Goal: Answer question/provide support: Share knowledge or assist other users

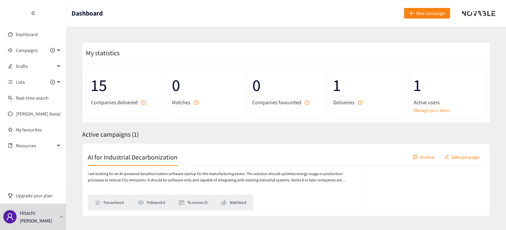
click at [352, 147] on div "AI for Industrial Decarbonization Archive Edit campaign I am looking for an AI-…" at bounding box center [286, 179] width 408 height 73
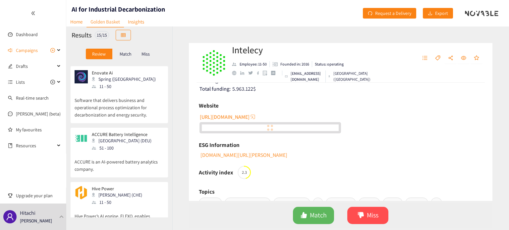
scroll to position [707, 0]
click at [115, 205] on p "Hive Power’s AI engine, FLEXO, enables companies to manage anything connected t…" at bounding box center [119, 219] width 89 height 28
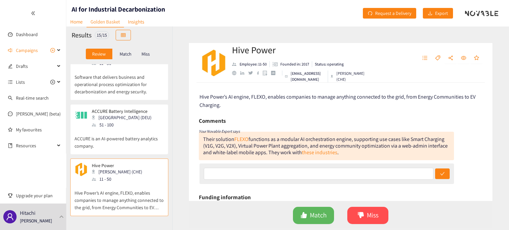
scroll to position [740, 0]
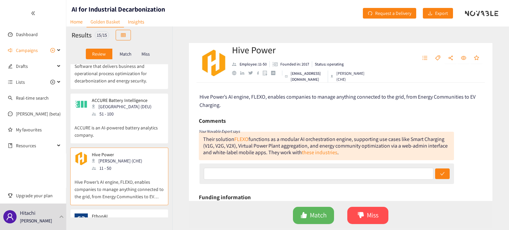
click at [140, 214] on div "EthonAI Zürich (CHE) 11 - 50" at bounding box center [119, 224] width 89 height 20
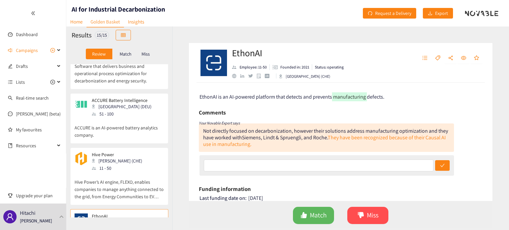
click at [138, 172] on p "Hive Power’s AI engine, FLEXO, enables companies to manage anything connected t…" at bounding box center [119, 186] width 89 height 28
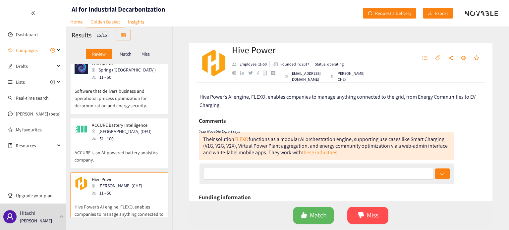
scroll to position [696, 0]
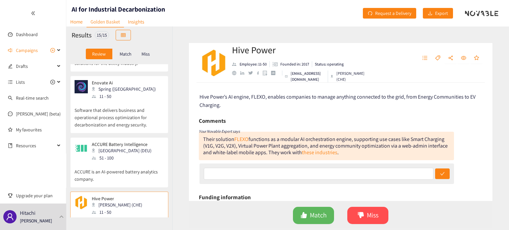
click at [136, 162] on p "ACCURE is an AI-powered battery analytics company." at bounding box center [119, 172] width 89 height 21
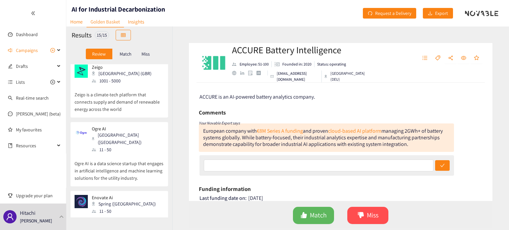
scroll to position [651, 0]
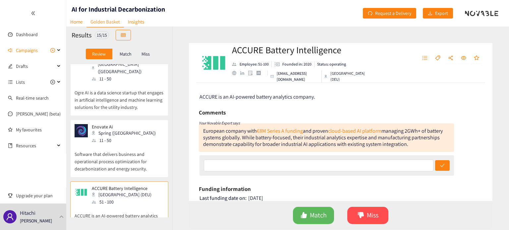
click at [134, 144] on p "Software that delivers business and operational process optimization for decarb…" at bounding box center [119, 158] width 89 height 28
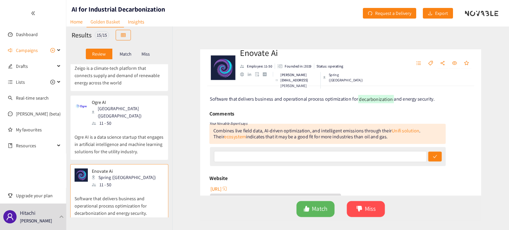
scroll to position [563, 0]
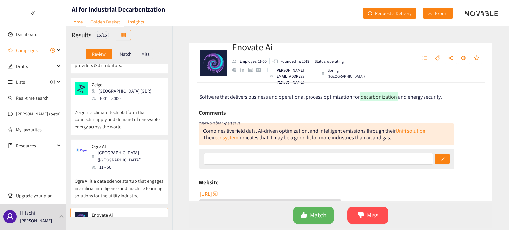
click at [147, 171] on p "Ogre AI is a data science startup that engages in artificial intelligence and m…" at bounding box center [119, 185] width 89 height 28
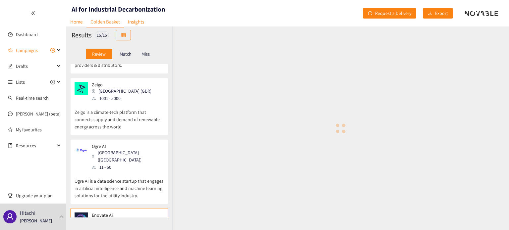
click at [347, 151] on div at bounding box center [340, 129] width 337 height 204
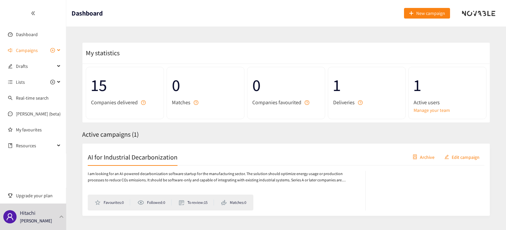
click at [37, 48] on span "Campaigns" at bounding box center [35, 50] width 39 height 13
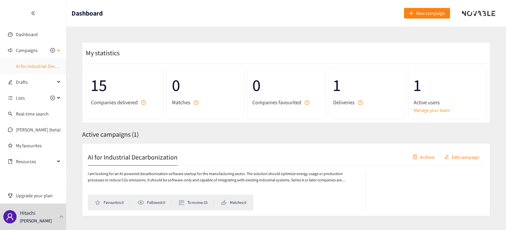
click at [36, 63] on link "AI for Industrial Decarbonization" at bounding box center [48, 66] width 64 height 6
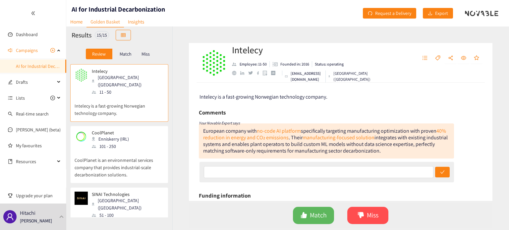
click at [111, 150] on p "CoolPlanet is an environmental services company that provides industrial-scale …" at bounding box center [119, 164] width 89 height 28
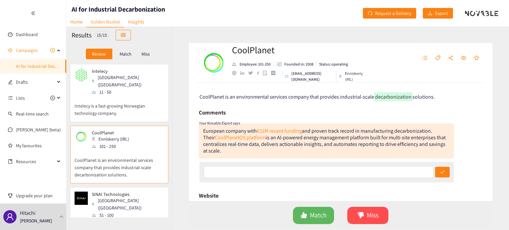
scroll to position [88, 0]
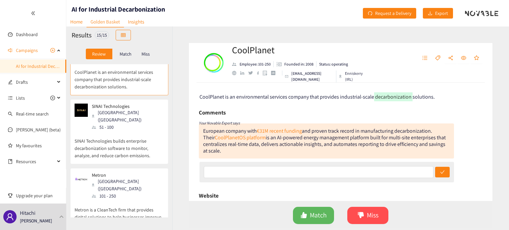
click at [114, 131] on p "SINAI Technologies builds enterprise decarbonization software to monitor, analy…" at bounding box center [119, 145] width 89 height 28
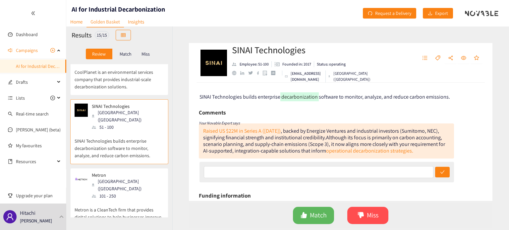
scroll to position [0, 0]
click at [113, 200] on p "Metron is a CleanTech firm that provides digital solutions to help businesses i…" at bounding box center [119, 214] width 89 height 28
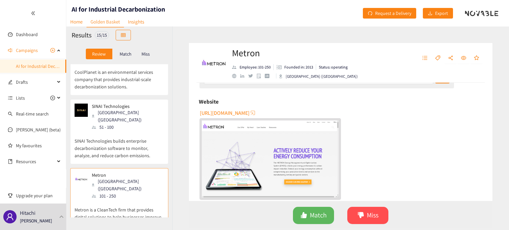
scroll to position [44, 0]
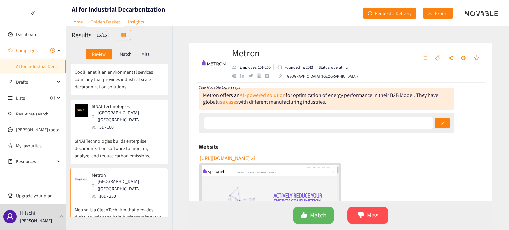
click at [250, 155] on span "[URL][DOMAIN_NAME]" at bounding box center [225, 158] width 50 height 8
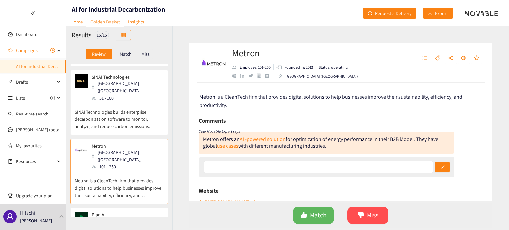
scroll to position [177, 0]
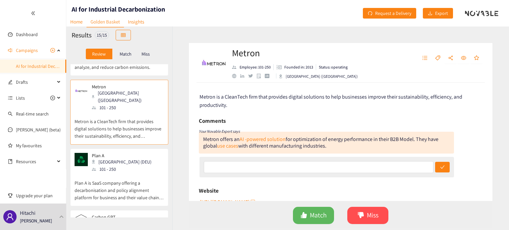
click at [123, 173] on p "Plan A is SaaS company offering a decarbonisation and policy alignment platform…" at bounding box center [119, 187] width 89 height 28
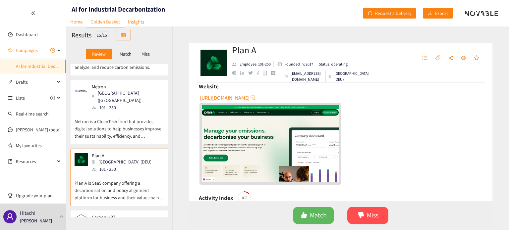
scroll to position [133, 0]
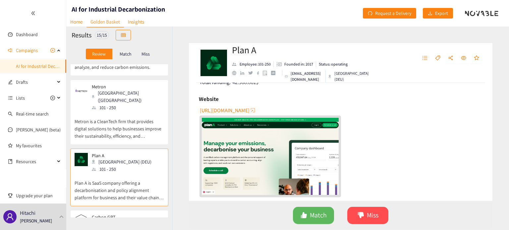
click at [250, 114] on div "button" at bounding box center [253, 110] width 7 height 7
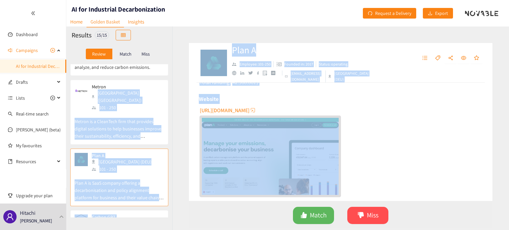
scroll to position [0, 0]
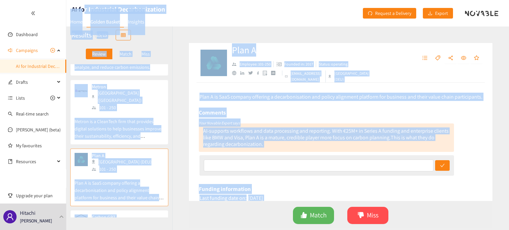
drag, startPoint x: 197, startPoint y: 117, endPoint x: 79, endPoint y: -4, distance: 169.6
click at [79, 0] on html "We value your privacy We use cookies to enhance your browsing experience, serve…" at bounding box center [254, 115] width 509 height 230
click at [175, 142] on div "Plan A Employee: 101-250 Founded in: 2017 Status: operating [EMAIL_ADDRESS][DOM…" at bounding box center [340, 129] width 337 height 204
click at [179, 142] on div "Plan A Employee: 101-250 Founded in: 2017 Status: operating [EMAIL_ADDRESS][DOM…" at bounding box center [340, 129] width 337 height 204
click at [147, 123] on div "Intelecy Oslo (NOR) 11 - 50 Intelecy is a fast-growing Norwegian technology com…" at bounding box center [119, 140] width 106 height 153
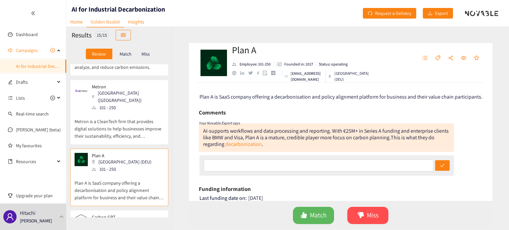
scroll to position [221, 0]
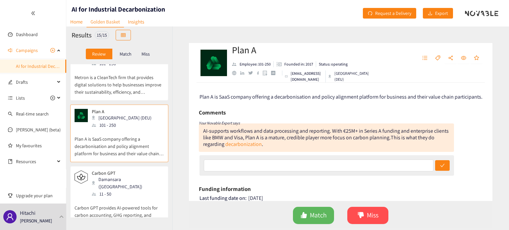
click at [143, 171] on div "Carbon GPT Damansara ([GEOGRAPHIC_DATA]) 11 - 50" at bounding box center [119, 184] width 89 height 27
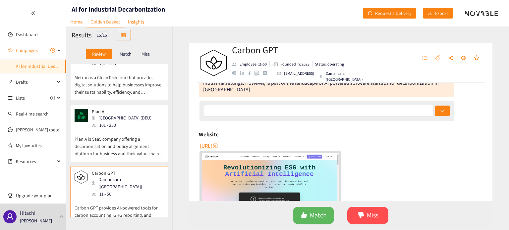
scroll to position [44, 0]
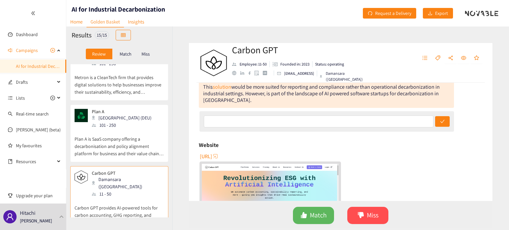
drag, startPoint x: 232, startPoint y: 156, endPoint x: 401, endPoint y: 149, distance: 169.5
click at [401, 149] on div "Website" at bounding box center [341, 145] width 284 height 10
click at [212, 156] on span "[URL]" at bounding box center [206, 156] width 12 height 8
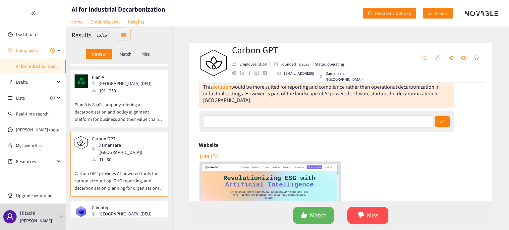
scroll to position [309, 0]
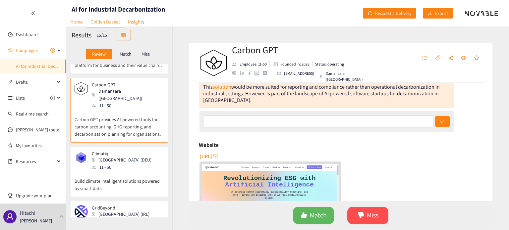
click at [141, 151] on div "Climatiq Berlin (DEU) 11 - 50" at bounding box center [119, 161] width 89 height 20
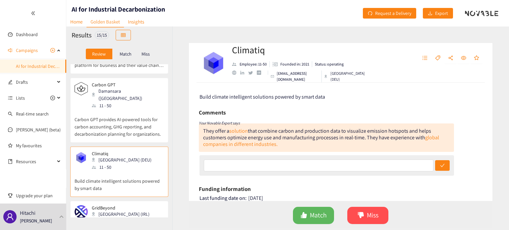
scroll to position [265, 0]
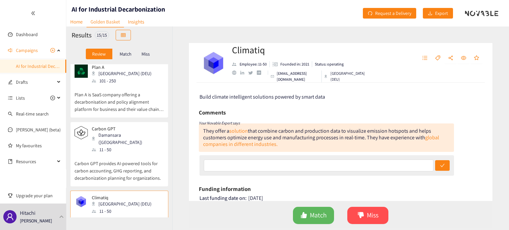
click at [141, 153] on div "Carbon GPT Damansara ([GEOGRAPHIC_DATA]) 11 - 50 Carbon GPT provides AI-powered…" at bounding box center [119, 156] width 89 height 60
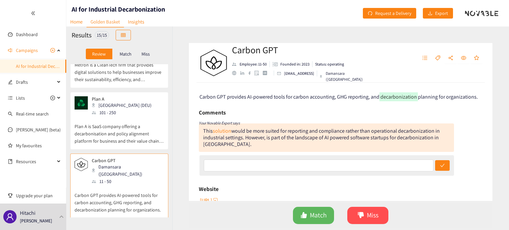
scroll to position [221, 0]
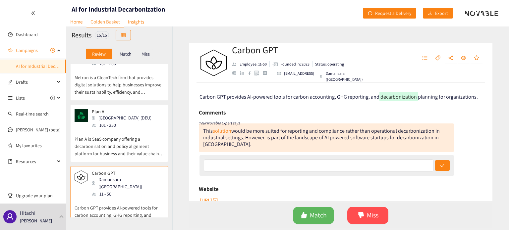
click at [128, 132] on p "Plan A is SaaS company offering a decarbonisation and policy alignment platform…" at bounding box center [119, 143] width 89 height 28
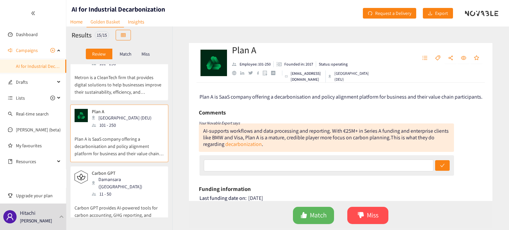
click at [123, 176] on div "Damansara ([GEOGRAPHIC_DATA])" at bounding box center [128, 183] width 72 height 15
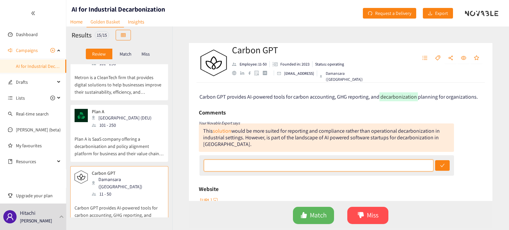
click at [216, 161] on input "text" at bounding box center [319, 166] width 230 height 12
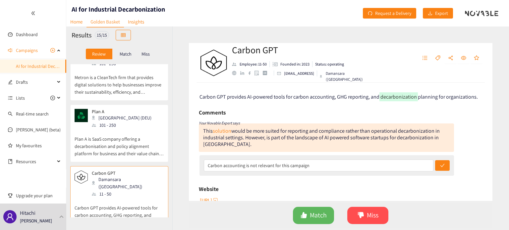
click at [255, 185] on div "Website" at bounding box center [341, 189] width 284 height 10
click at [274, 167] on input "Carbon accounting is not relevant for this campaign" at bounding box center [319, 166] width 230 height 12
drag, startPoint x: 273, startPoint y: 164, endPoint x: 280, endPoint y: 164, distance: 7.0
click at [280, 164] on input "Carbon accounting is not relevant for this campaign" at bounding box center [319, 166] width 230 height 12
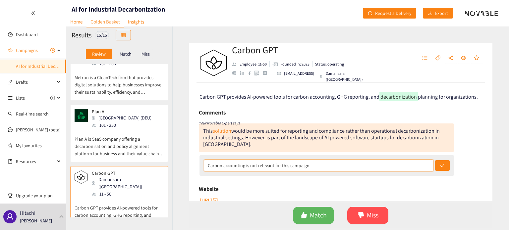
click at [279, 164] on input "Carbon accounting is not relevant for this campaign" at bounding box center [319, 166] width 230 height 12
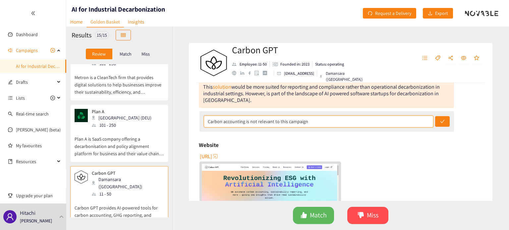
scroll to position [0, 0]
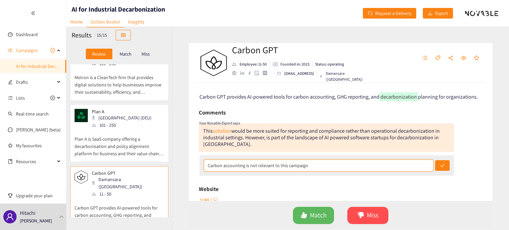
drag, startPoint x: 332, startPoint y: 171, endPoint x: 139, endPoint y: 169, distance: 192.9
click at [139, 169] on div "Results 15 / 15 Review Match Miss Intelecy Oslo (NOR) 11 - 50 Intelecy is a fas…" at bounding box center [287, 129] width 443 height 204
click at [387, 180] on div "Carbon GPT provides AI-powered tools for carbon accounting, GHG reporting, and …" at bounding box center [341, 142] width 304 height 118
click at [244, 167] on input "Carbon accounting is not relevant to this campaign" at bounding box center [319, 166] width 230 height 12
click at [298, 168] on input "Carbon accounting company is not relevant to this campaign" at bounding box center [319, 166] width 230 height 12
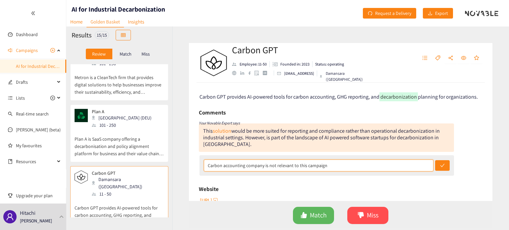
click at [298, 168] on input "Carbon accounting company is not relevant to this campaign" at bounding box center [319, 166] width 230 height 12
type input "Carbon accounting company is not relevant to this campaign"
click at [381, 180] on div "Carbon GPT provides AI-powered tools for carbon accounting, GHG reporting, and …" at bounding box center [341, 142] width 304 height 118
click at [440, 168] on span "check" at bounding box center [442, 165] width 5 height 5
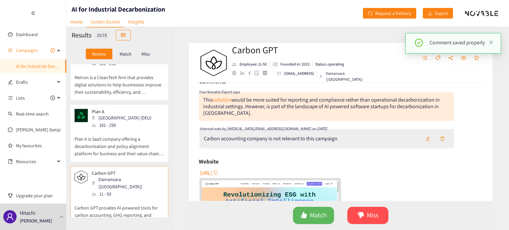
scroll to position [44, 0]
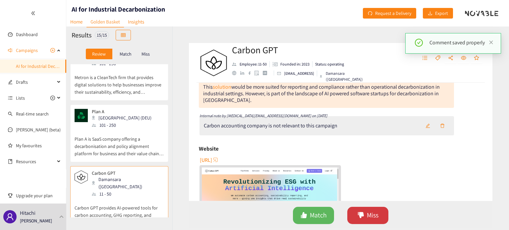
click at [379, 212] on button "Miss" at bounding box center [367, 215] width 41 height 17
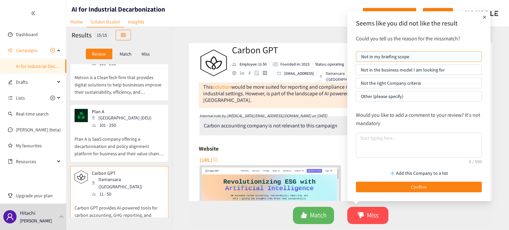
click at [400, 55] on p "Not in my briefing scope" at bounding box center [418, 57] width 115 height 10
click at [356, 58] on input "Not in my briefing scope" at bounding box center [356, 58] width 0 height 0
click at [394, 149] on textarea at bounding box center [419, 145] width 126 height 25
paste textarea "Carbon accounting company is not relevant to this campaign"
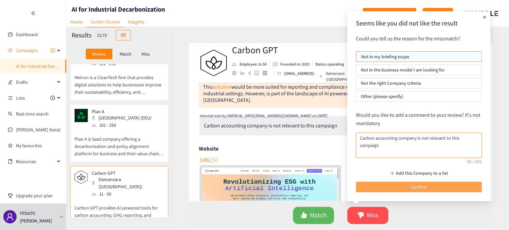
type textarea "Carbon accounting company is not relevant to this campaign"
click at [390, 187] on button "Confirm" at bounding box center [419, 187] width 126 height 11
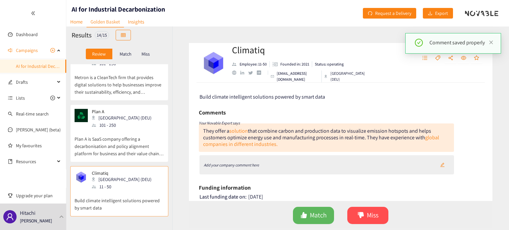
click at [150, 129] on p "Plan A is SaaS company offering a decarbonisation and policy alignment platform…" at bounding box center [119, 143] width 89 height 28
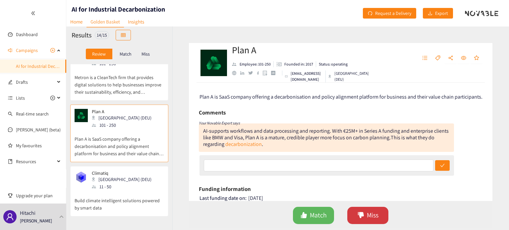
click at [368, 216] on span "Miss" at bounding box center [373, 215] width 12 height 10
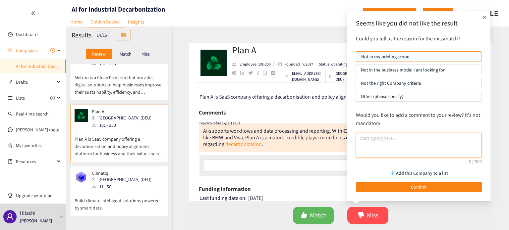
click at [393, 134] on textarea at bounding box center [419, 145] width 126 height 25
paste textarea "Carbon accounting company is not relevant to this campaign"
type textarea "Carbon accounting company is not relevant to this campaign"
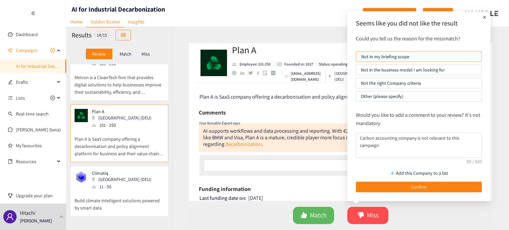
click at [399, 59] on p "Not in my briefing scope" at bounding box center [418, 57] width 115 height 10
click at [356, 58] on input "Not in my briefing scope" at bounding box center [356, 58] width 0 height 0
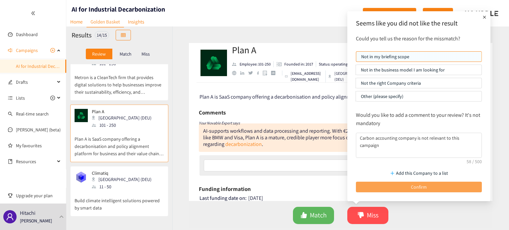
click at [415, 187] on span "Confirm" at bounding box center [419, 187] width 16 height 7
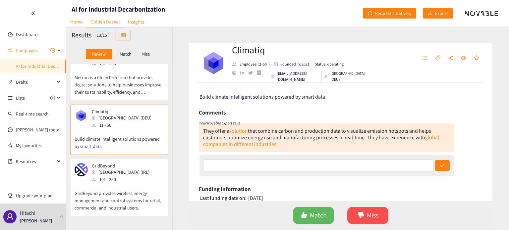
click at [130, 54] on p "Match" at bounding box center [126, 53] width 12 height 5
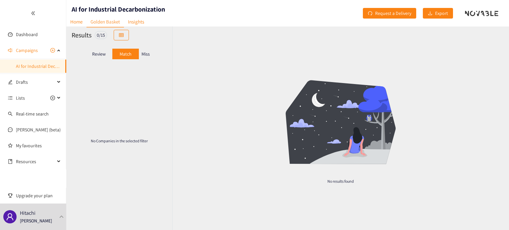
scroll to position [0, 0]
click at [144, 54] on p "Miss" at bounding box center [145, 53] width 8 height 5
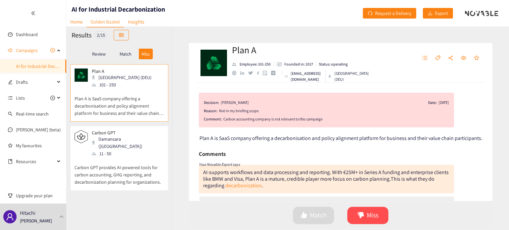
click at [121, 54] on p "Match" at bounding box center [126, 53] width 12 height 5
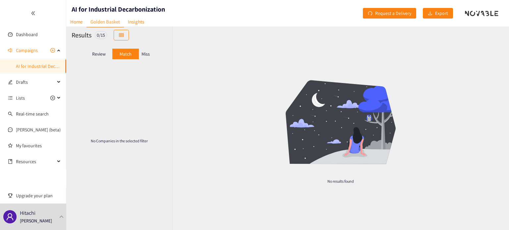
click at [101, 54] on p "Review" at bounding box center [99, 53] width 14 height 5
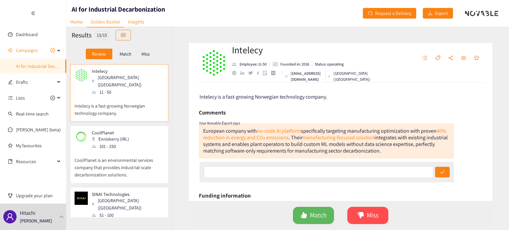
click at [127, 97] on p "Intelecy is a fast-growing Norwegian technology company." at bounding box center [119, 106] width 89 height 21
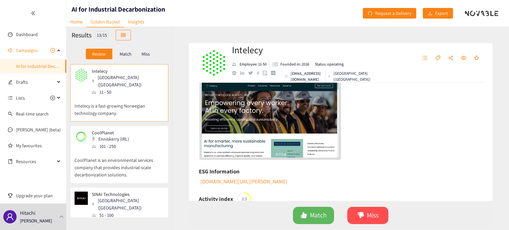
scroll to position [88, 0]
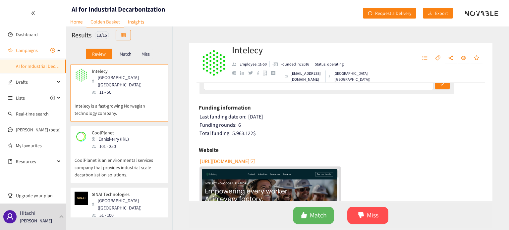
click at [235, 160] on span "[URL][DOMAIN_NAME]" at bounding box center [225, 161] width 50 height 8
click at [135, 150] on p "CoolPlanet is an environmental services company that provides industrial-scale …" at bounding box center [119, 164] width 89 height 28
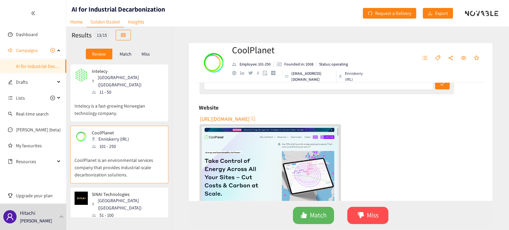
click at [224, 122] on span "[URL][DOMAIN_NAME]" at bounding box center [225, 119] width 50 height 8
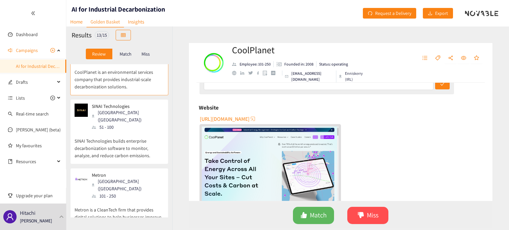
click at [126, 131] on p "SINAI Technologies builds enterprise decarbonization software to monitor, analy…" at bounding box center [119, 145] width 89 height 28
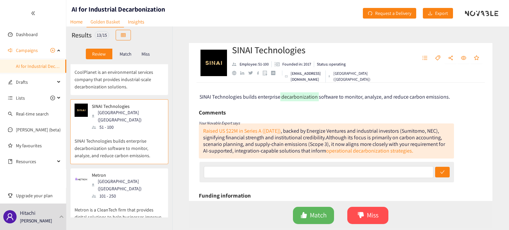
click at [145, 57] on p "Miss" at bounding box center [145, 53] width 8 height 5
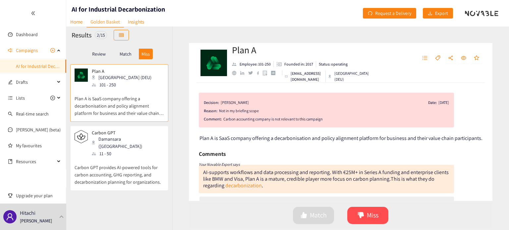
click at [106, 54] on div "Review" at bounding box center [99, 54] width 27 height 11
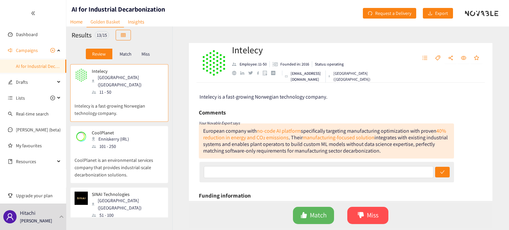
click at [122, 197] on div "[GEOGRAPHIC_DATA] ([GEOGRAPHIC_DATA])" at bounding box center [128, 204] width 72 height 15
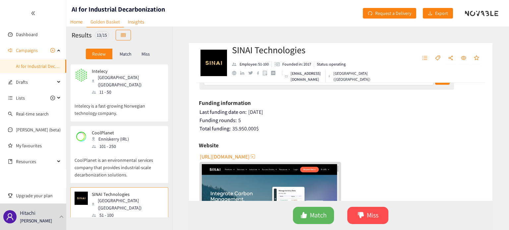
scroll to position [133, 0]
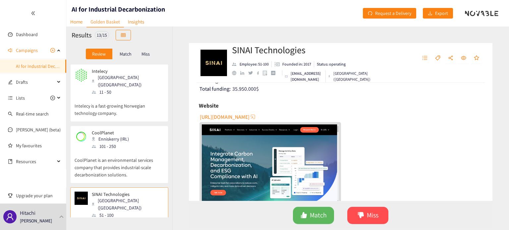
click at [239, 117] on span "[URL][DOMAIN_NAME]" at bounding box center [225, 117] width 50 height 8
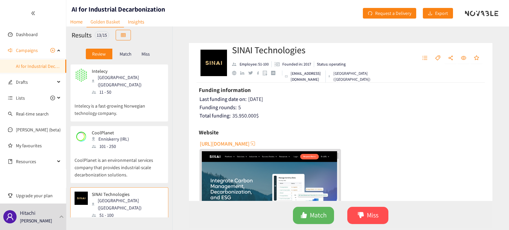
scroll to position [88, 0]
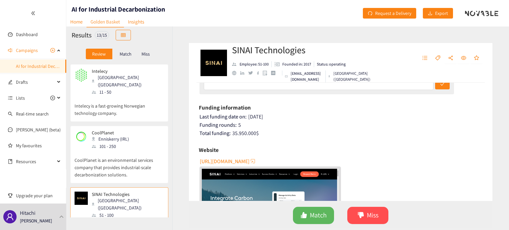
click at [148, 56] on p "Miss" at bounding box center [145, 53] width 8 height 5
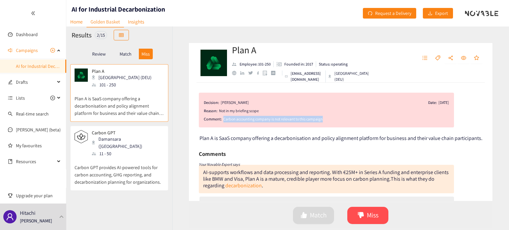
drag, startPoint x: 328, startPoint y: 118, endPoint x: 223, endPoint y: 117, distance: 104.7
click at [223, 117] on div "Carbon accounting company is not relevant to this campaign" at bounding box center [336, 119] width 226 height 7
copy div "Carbon accounting company is not relevant to this campaign"
click at [101, 57] on p "Review" at bounding box center [99, 53] width 14 height 5
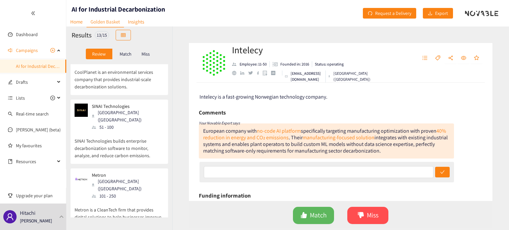
click at [112, 137] on p "SINAI Technologies builds enterprise decarbonization software to monitor, analy…" at bounding box center [119, 145] width 89 height 28
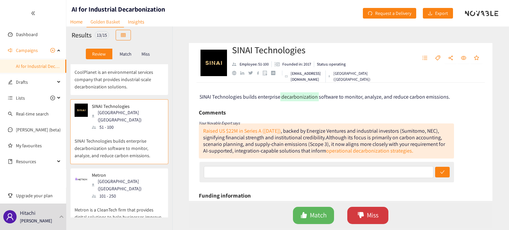
click at [362, 213] on icon "dislike" at bounding box center [361, 215] width 6 height 6
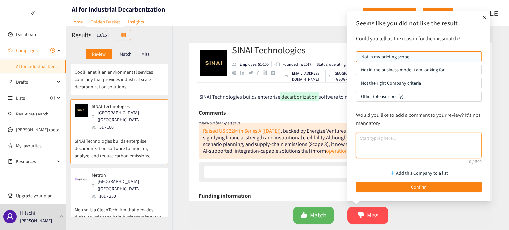
click at [393, 150] on textarea at bounding box center [419, 145] width 126 height 25
paste textarea "Carbon accounting company is not relevant to this campaign"
type textarea "Carbon accounting company is not relevant to this campaign"
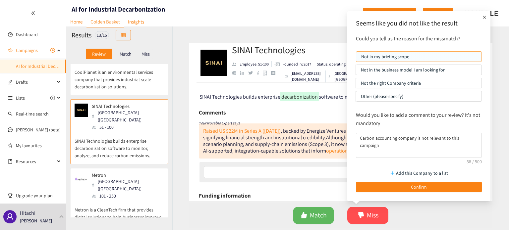
click at [406, 56] on p "Not in my briefing scope" at bounding box center [418, 57] width 115 height 10
click at [356, 58] on input "Not in my briefing scope" at bounding box center [356, 58] width 0 height 0
click at [417, 192] on button "Confirm" at bounding box center [419, 187] width 126 height 11
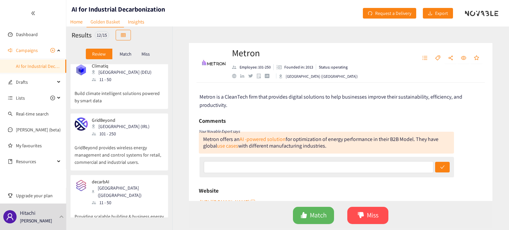
scroll to position [221, 0]
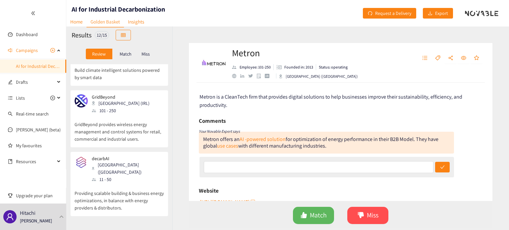
click at [144, 183] on p "Providing scalable building & business energy optimizations, in balance with en…" at bounding box center [119, 197] width 89 height 28
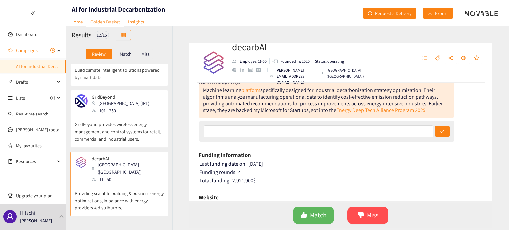
scroll to position [88, 0]
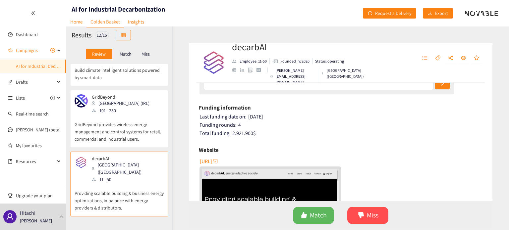
click at [212, 159] on span "[URL]" at bounding box center [206, 161] width 12 height 8
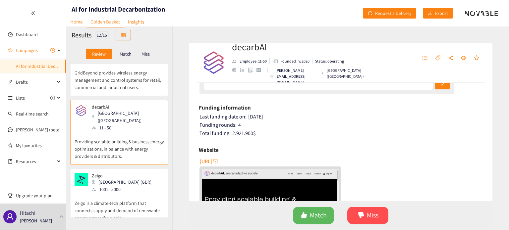
scroll to position [309, 0]
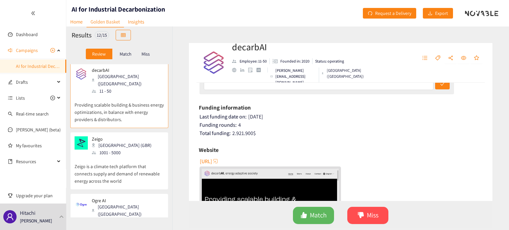
click at [124, 156] on p "Zeigo is a climate-tech platform that connects supply and demand of renewable e…" at bounding box center [119, 170] width 89 height 28
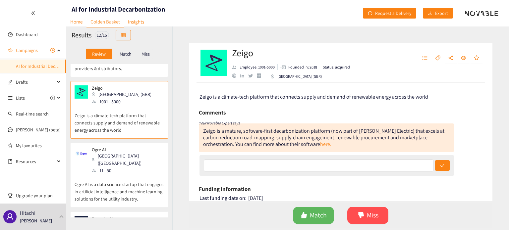
scroll to position [398, 0]
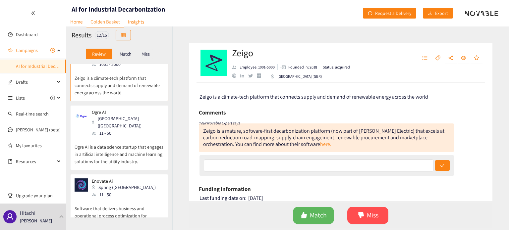
click at [130, 136] on div "Ogre AI Bucharest ([GEOGRAPHIC_DATA]) 11 - 50 Ogre AI is a data science startup…" at bounding box center [119, 140] width 89 height 60
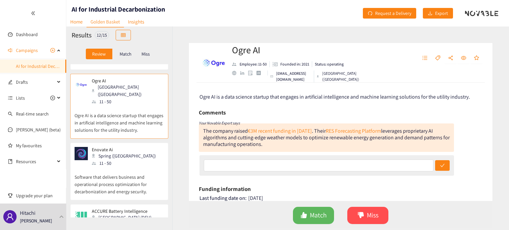
scroll to position [442, 0]
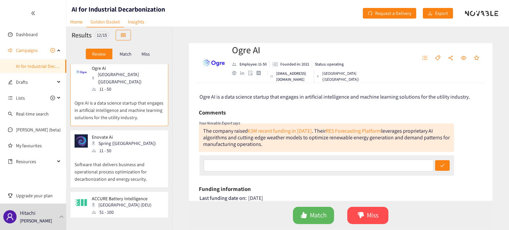
click at [130, 154] on p "Software that delivers business and operational process optimization for decarb…" at bounding box center [119, 168] width 89 height 28
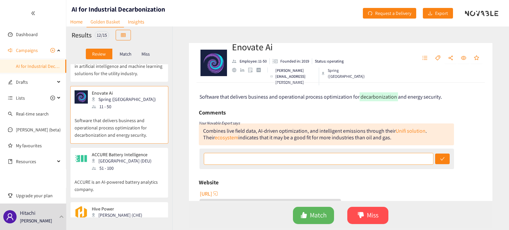
scroll to position [44, 0]
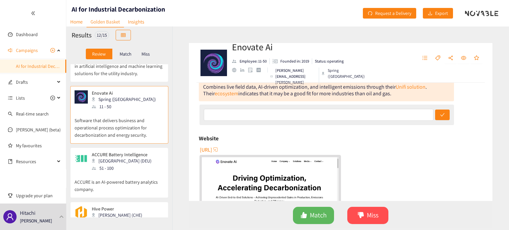
click at [212, 148] on span "[URL]" at bounding box center [206, 150] width 12 height 8
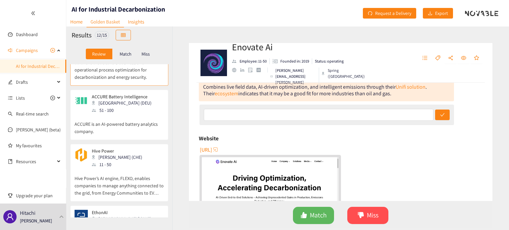
scroll to position [555, 0]
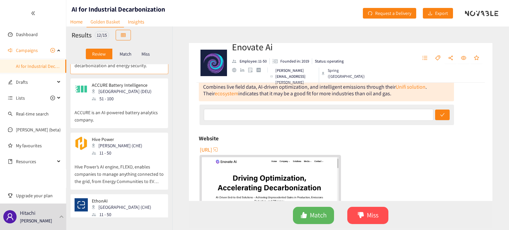
click at [136, 198] on div "EthonAI Zürich (CHE) 11 - 50" at bounding box center [119, 208] width 89 height 20
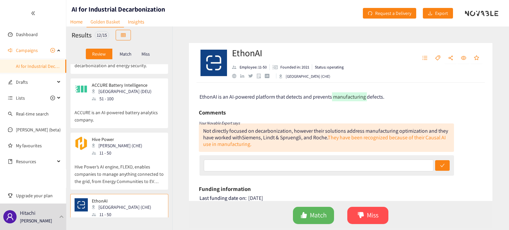
click at [131, 157] on p "Hive Power’s AI engine, FLEXO, enables companies to manage anything connected t…" at bounding box center [119, 171] width 89 height 28
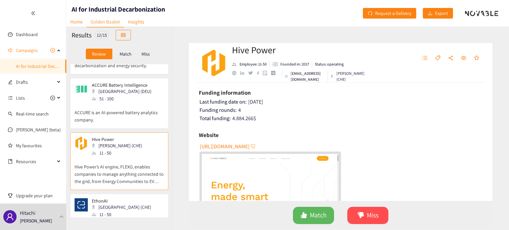
scroll to position [133, 0]
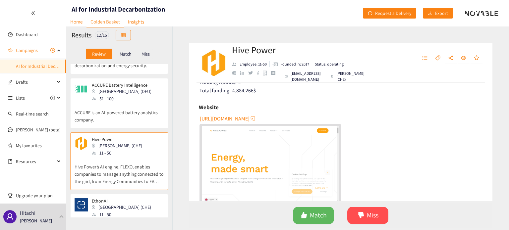
click at [249, 118] on span "[URL][DOMAIN_NAME]" at bounding box center [225, 119] width 50 height 8
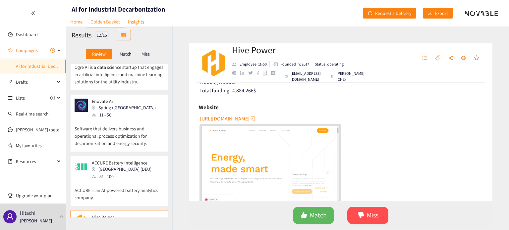
scroll to position [467, 0]
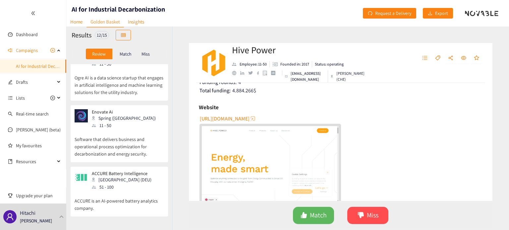
click at [146, 191] on p "ACCURE is an AI-powered battery analytics company." at bounding box center [119, 201] width 89 height 21
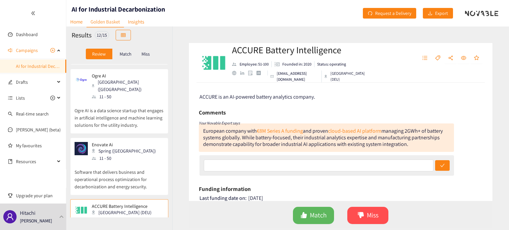
scroll to position [423, 0]
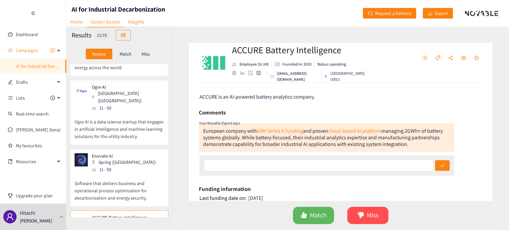
click at [144, 173] on p "Software that delivers business and operational process optimization for decarb…" at bounding box center [119, 187] width 89 height 28
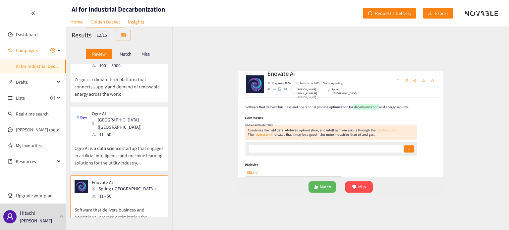
scroll to position [378, 0]
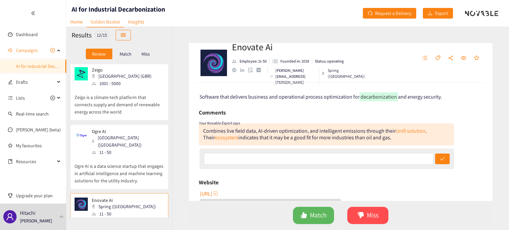
click at [129, 156] on p "Ogre AI is a data science startup that engages in artificial intelligence and m…" at bounding box center [119, 170] width 89 height 28
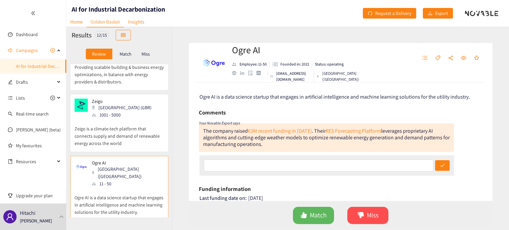
scroll to position [334, 0]
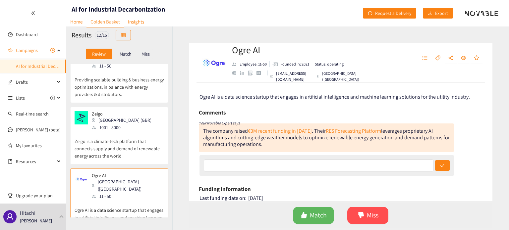
click at [129, 131] on p "Zeigo is a climate-tech platform that connects supply and demand of renewable e…" at bounding box center [119, 145] width 89 height 28
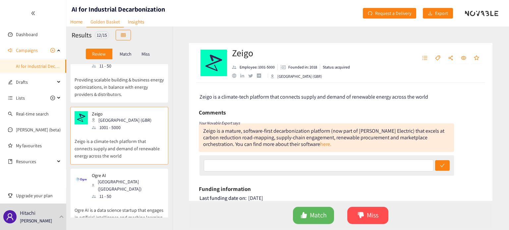
scroll to position [290, 0]
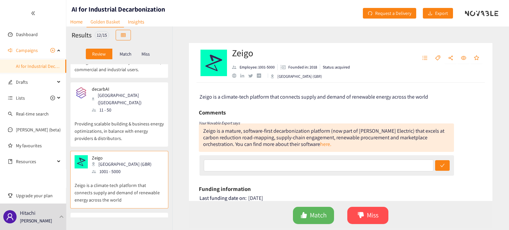
click at [129, 119] on p "Providing scalable building & business energy optimizations, in balance with en…" at bounding box center [119, 128] width 89 height 28
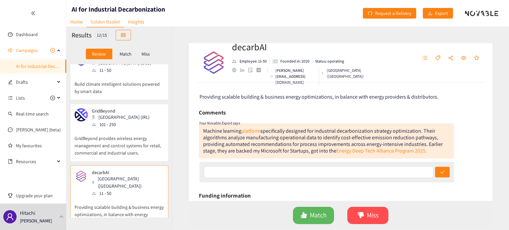
scroll to position [158, 0]
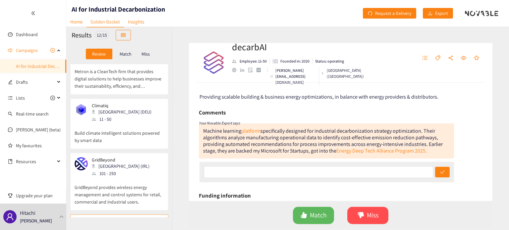
click at [129, 128] on p "Build climate intelligent solutions powered by smart data" at bounding box center [119, 133] width 89 height 21
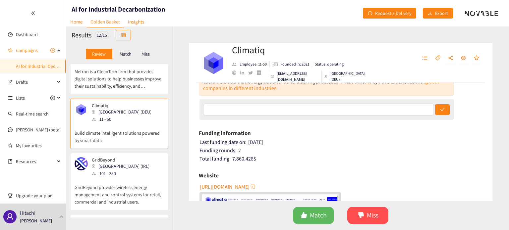
scroll to position [88, 0]
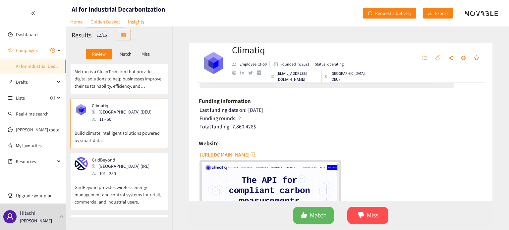
click at [236, 156] on span "[URL][DOMAIN_NAME]" at bounding box center [225, 155] width 50 height 8
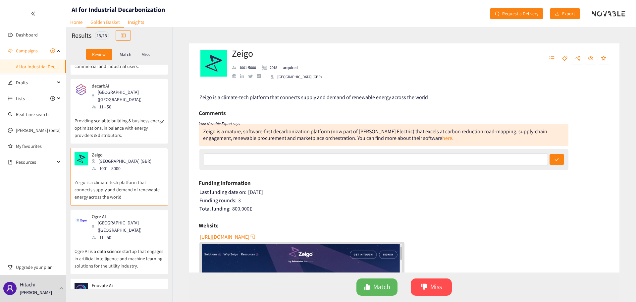
scroll to position [486, 0]
